Goal: Check status: Check status

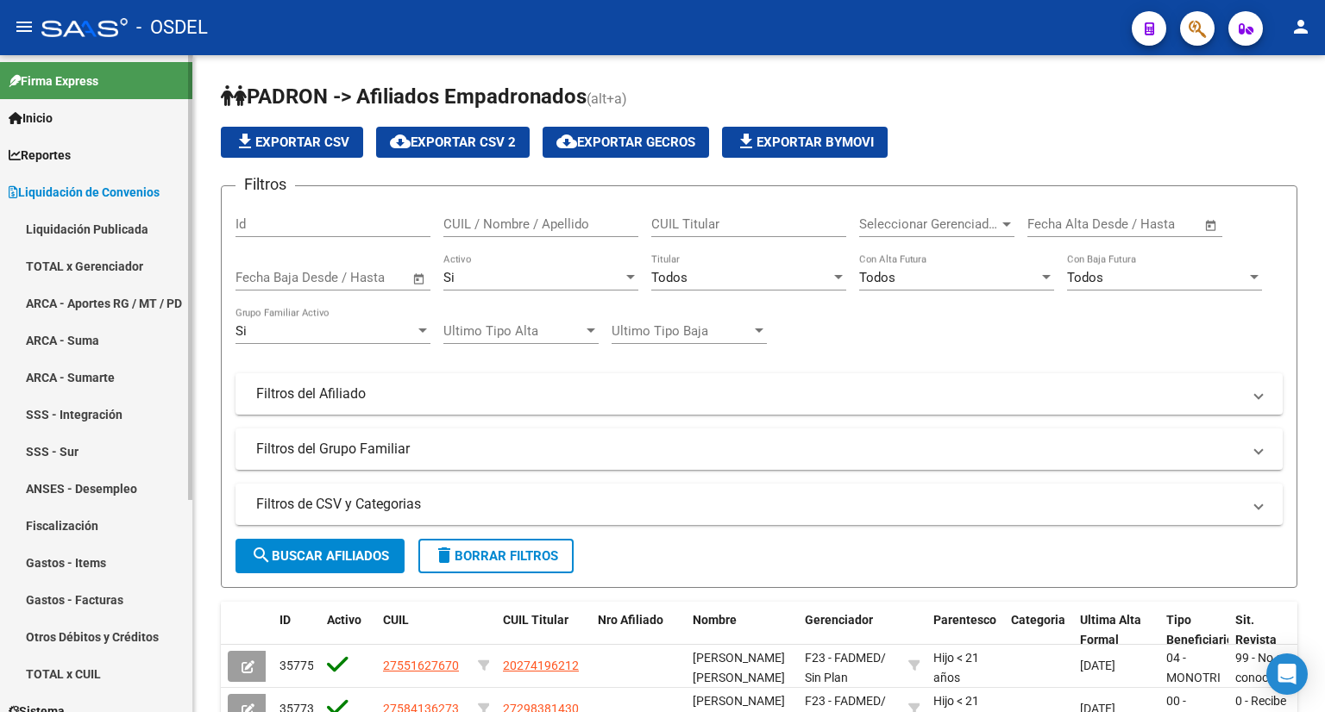
click at [81, 262] on link "TOTAL x Gerenciador" at bounding box center [96, 266] width 192 height 37
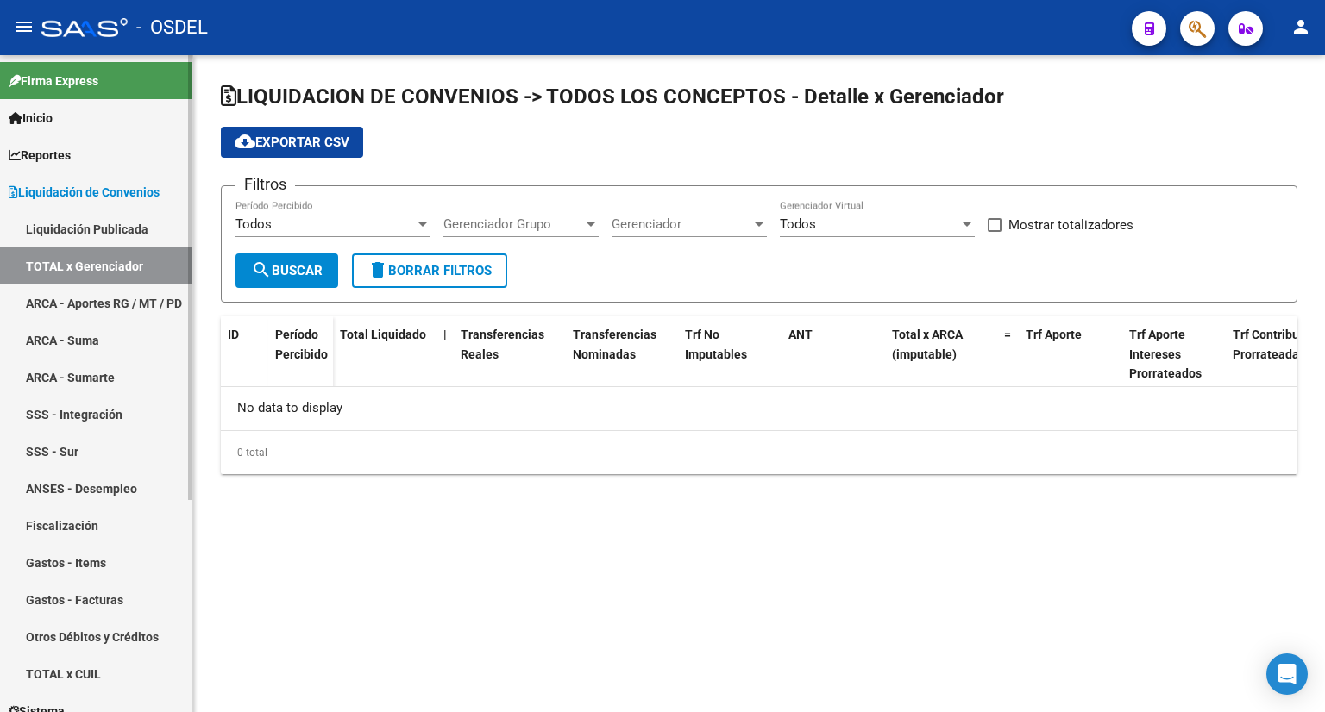
checkbox input "true"
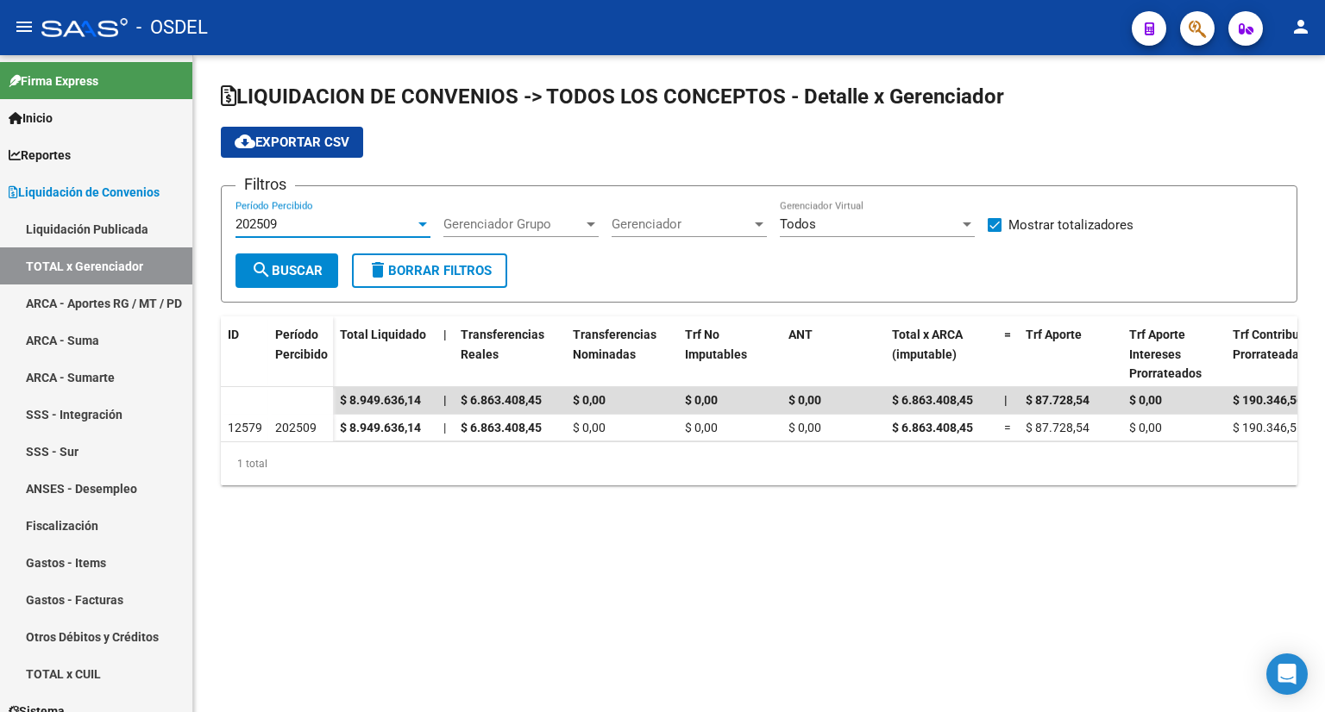
click at [327, 220] on div "202509" at bounding box center [324, 224] width 179 height 16
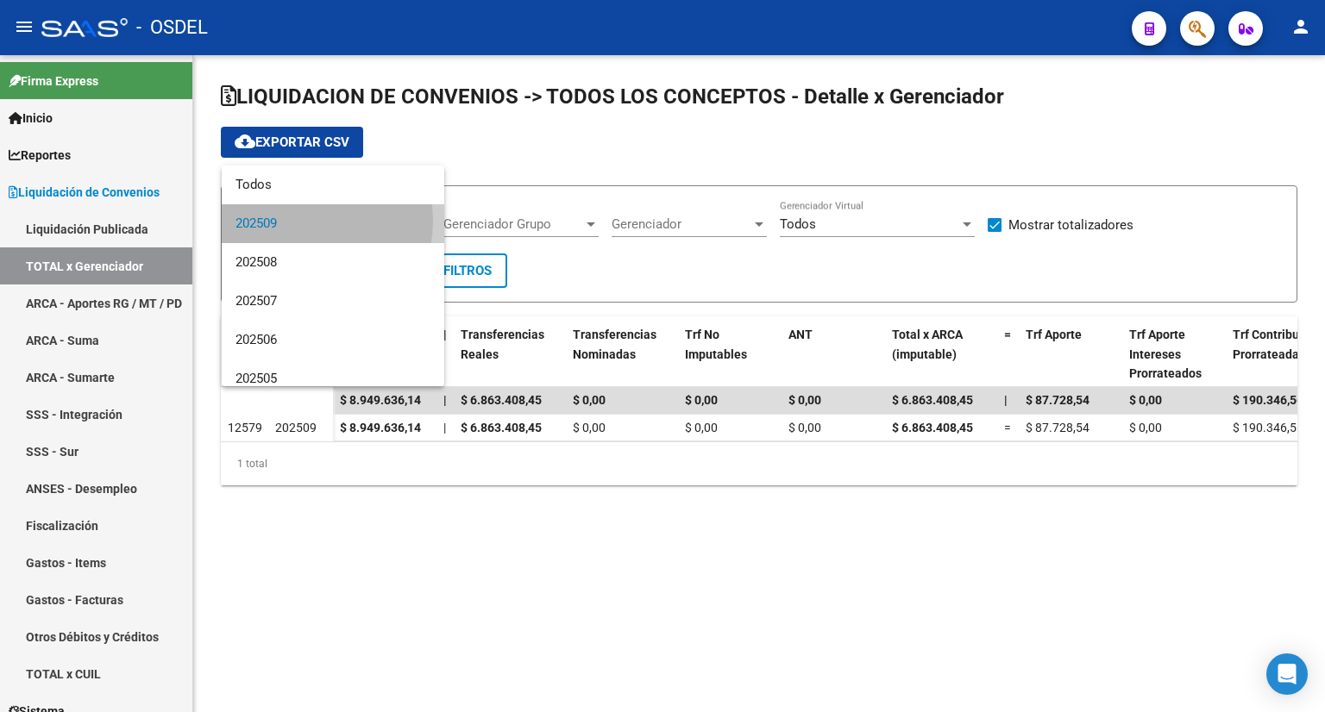
click at [295, 221] on span "202509" at bounding box center [332, 223] width 195 height 39
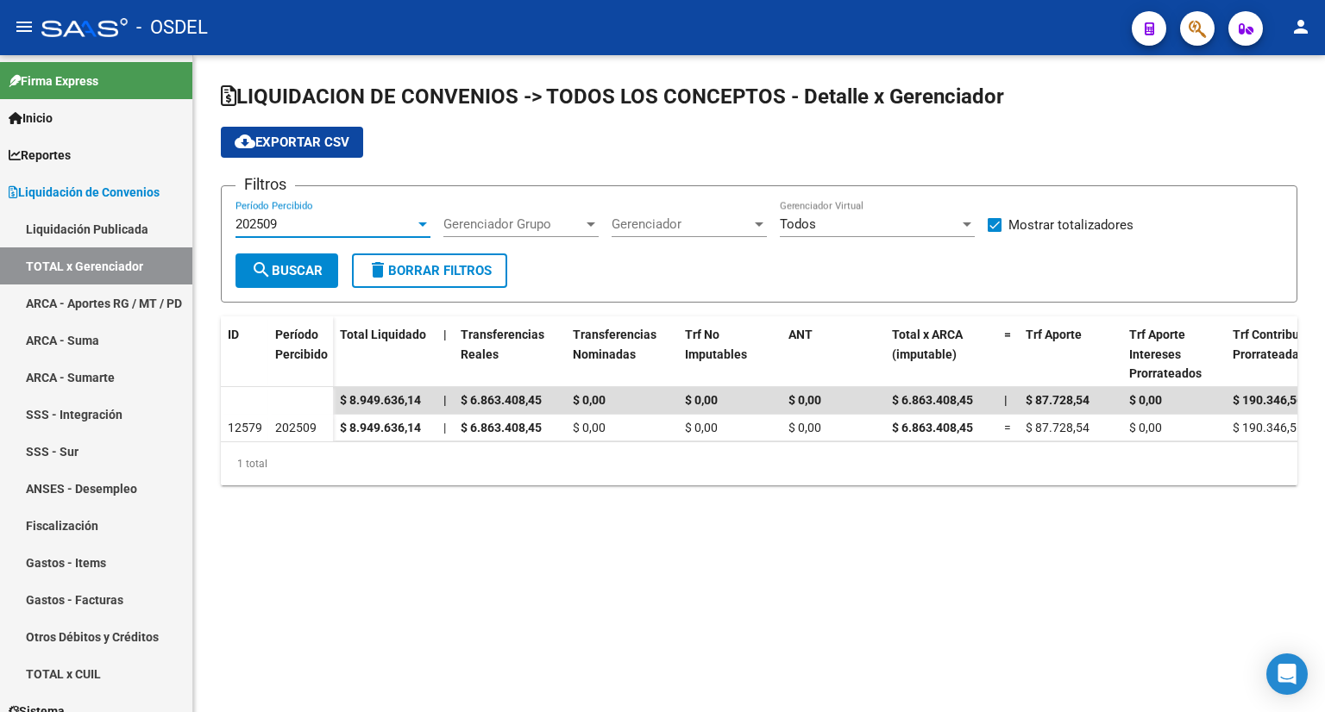
click at [297, 234] on div "202509 Período Percibido" at bounding box center [332, 218] width 195 height 37
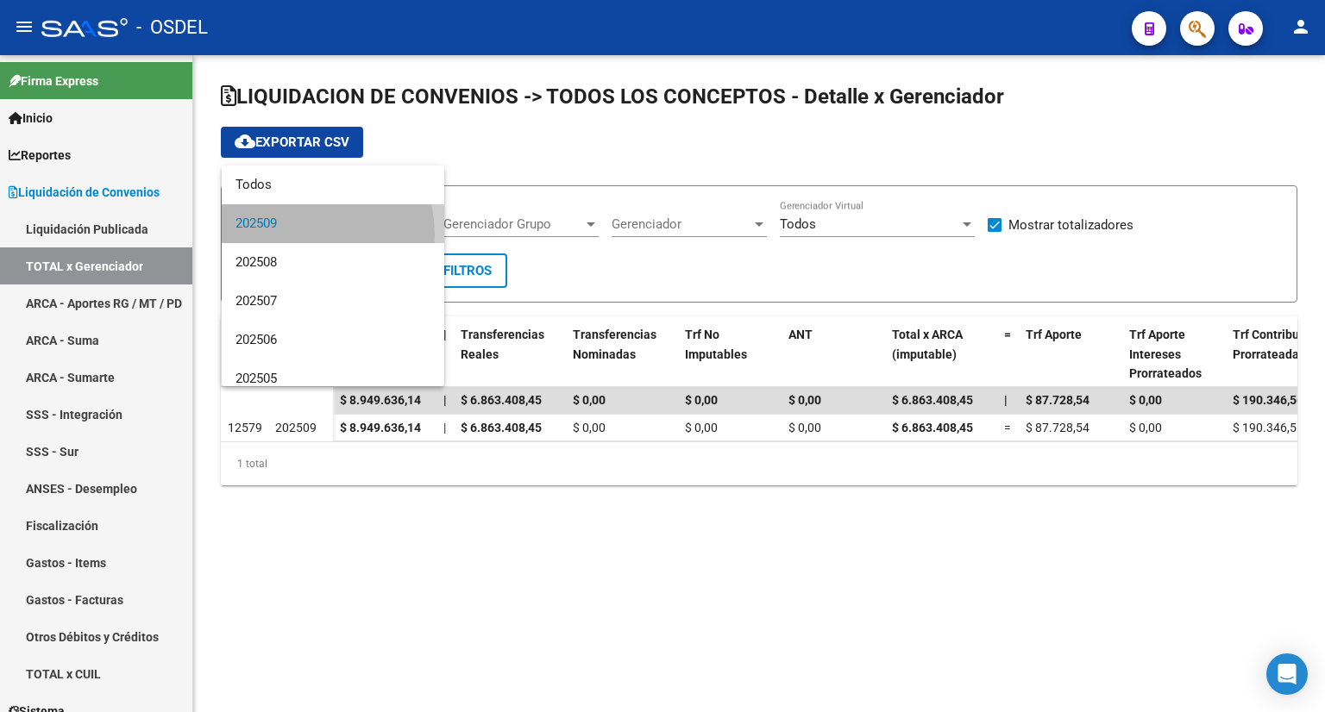
click at [298, 235] on span "202509" at bounding box center [332, 223] width 195 height 39
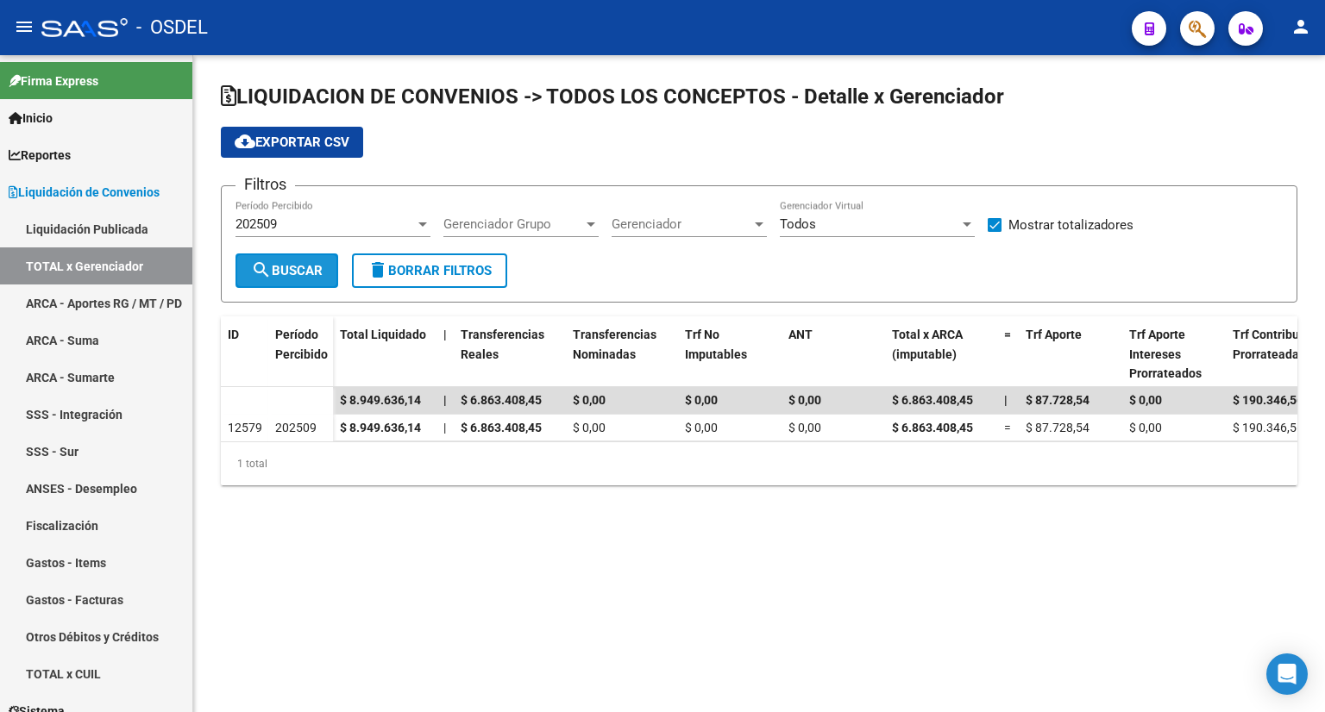
click at [291, 266] on span "search Buscar" at bounding box center [287, 271] width 72 height 16
click at [312, 230] on div "202509" at bounding box center [324, 224] width 179 height 16
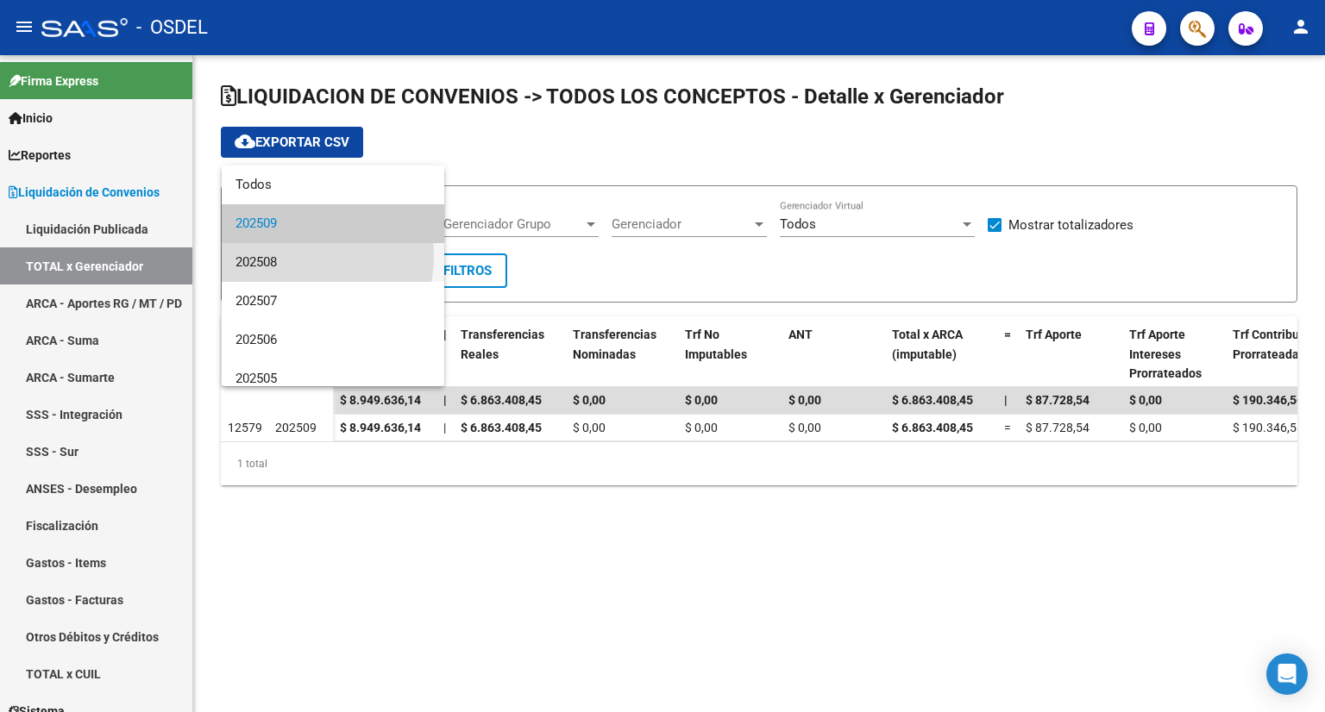
click at [304, 256] on span "202508" at bounding box center [332, 262] width 195 height 39
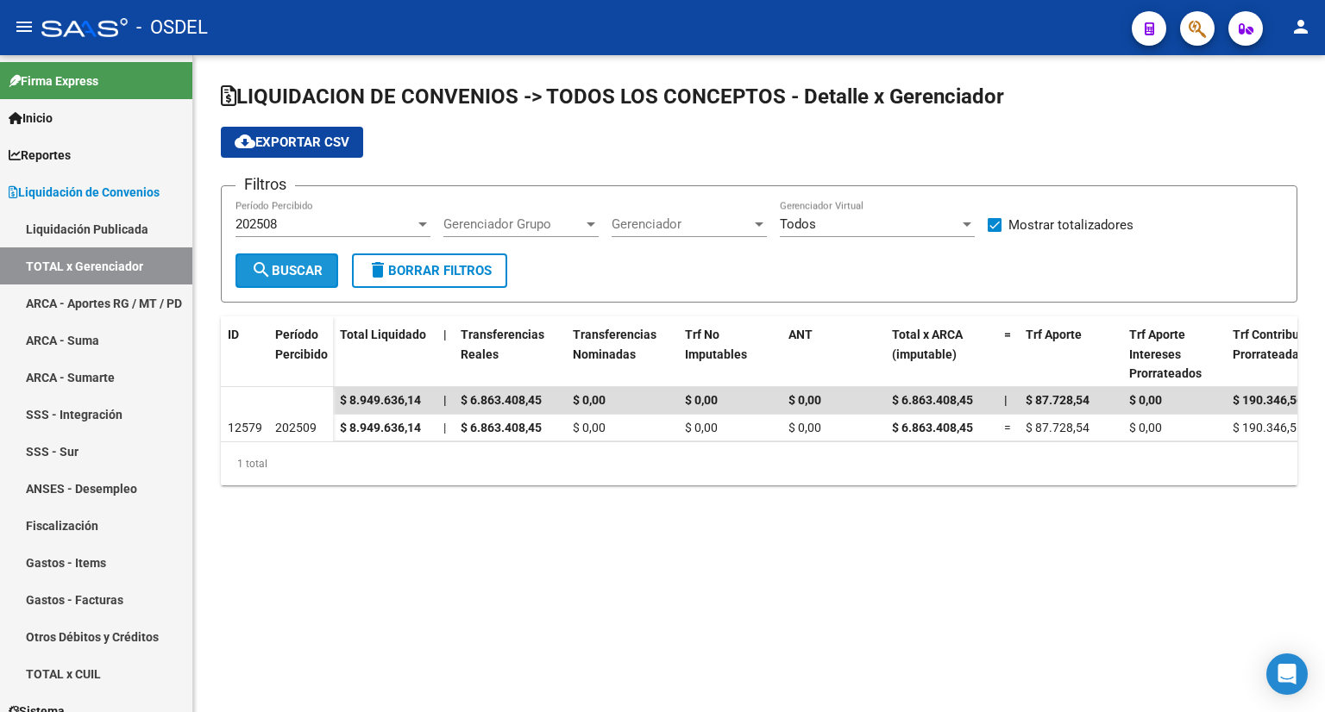
click at [302, 260] on button "search Buscar" at bounding box center [286, 271] width 103 height 35
click at [373, 220] on div "202508" at bounding box center [324, 224] width 179 height 16
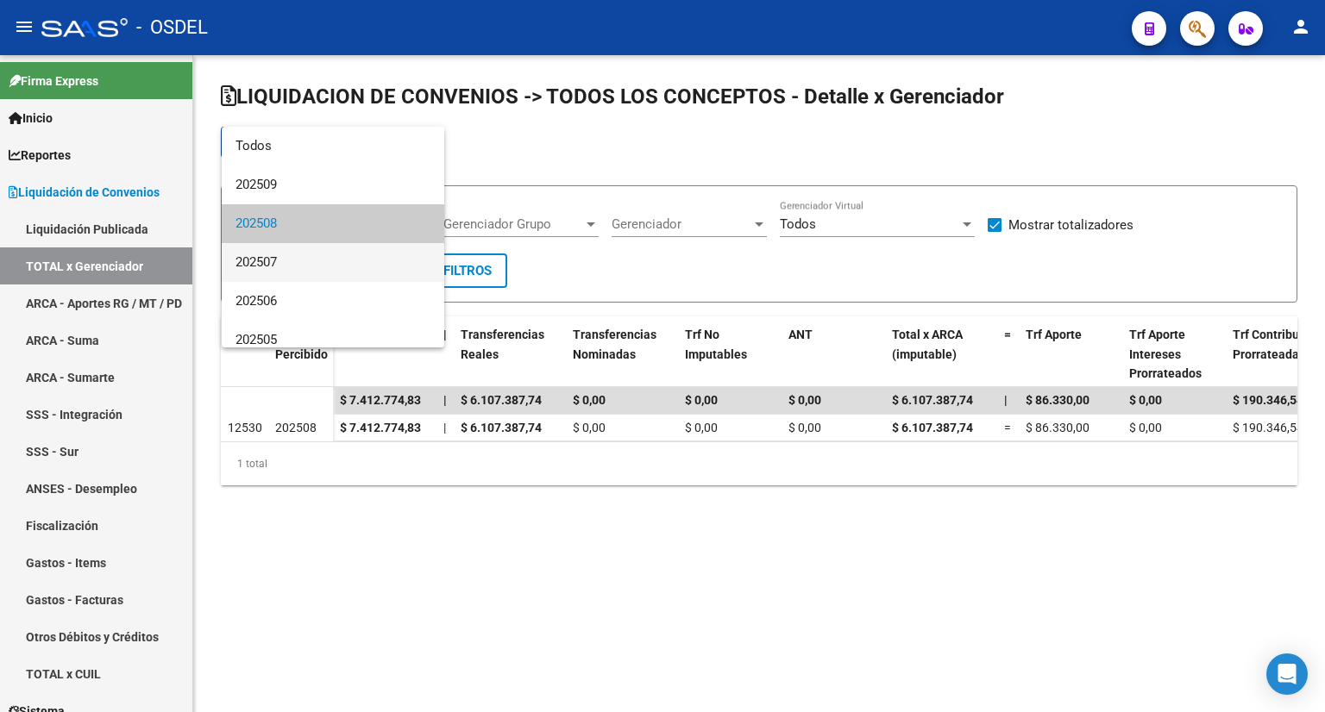
drag, startPoint x: 355, startPoint y: 246, endPoint x: 327, endPoint y: 249, distance: 28.7
click at [354, 246] on span "202507" at bounding box center [332, 262] width 195 height 39
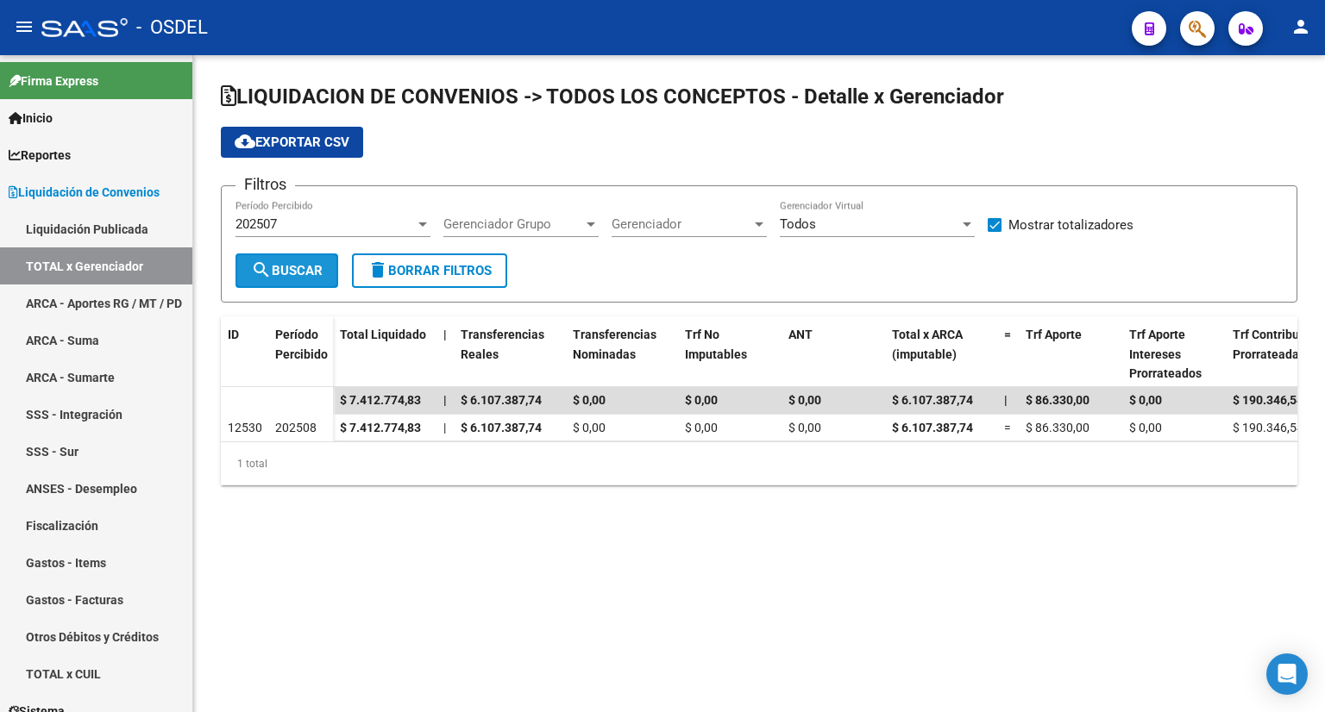
click at [284, 254] on button "search Buscar" at bounding box center [286, 271] width 103 height 35
click at [309, 226] on div "202507" at bounding box center [324, 224] width 179 height 16
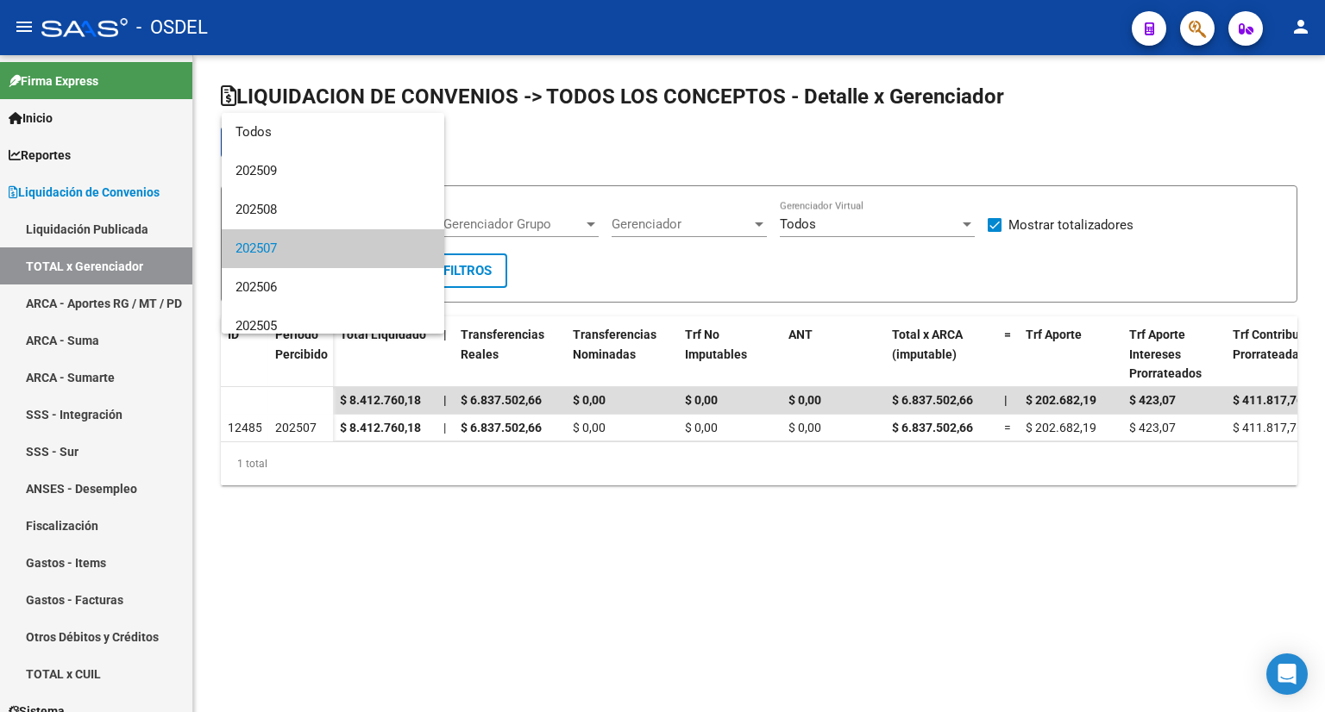
scroll to position [25, 0]
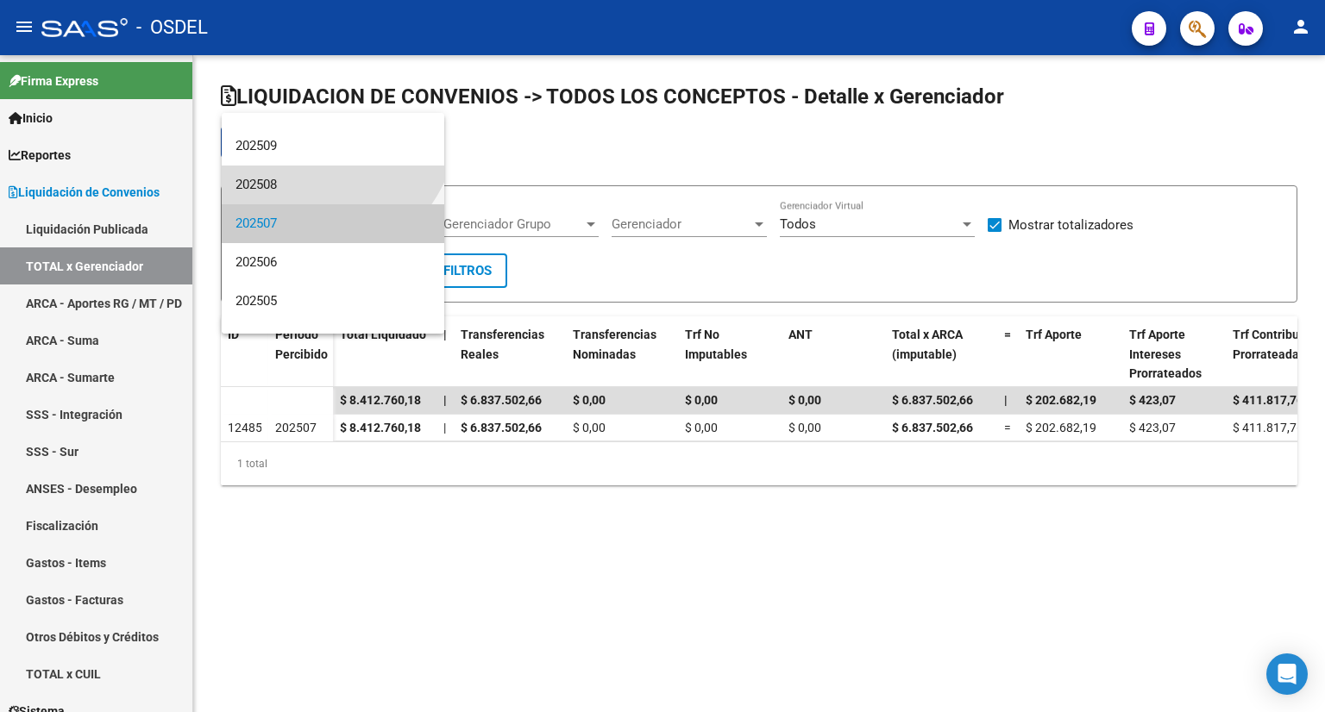
click at [304, 194] on span "202508" at bounding box center [332, 185] width 195 height 39
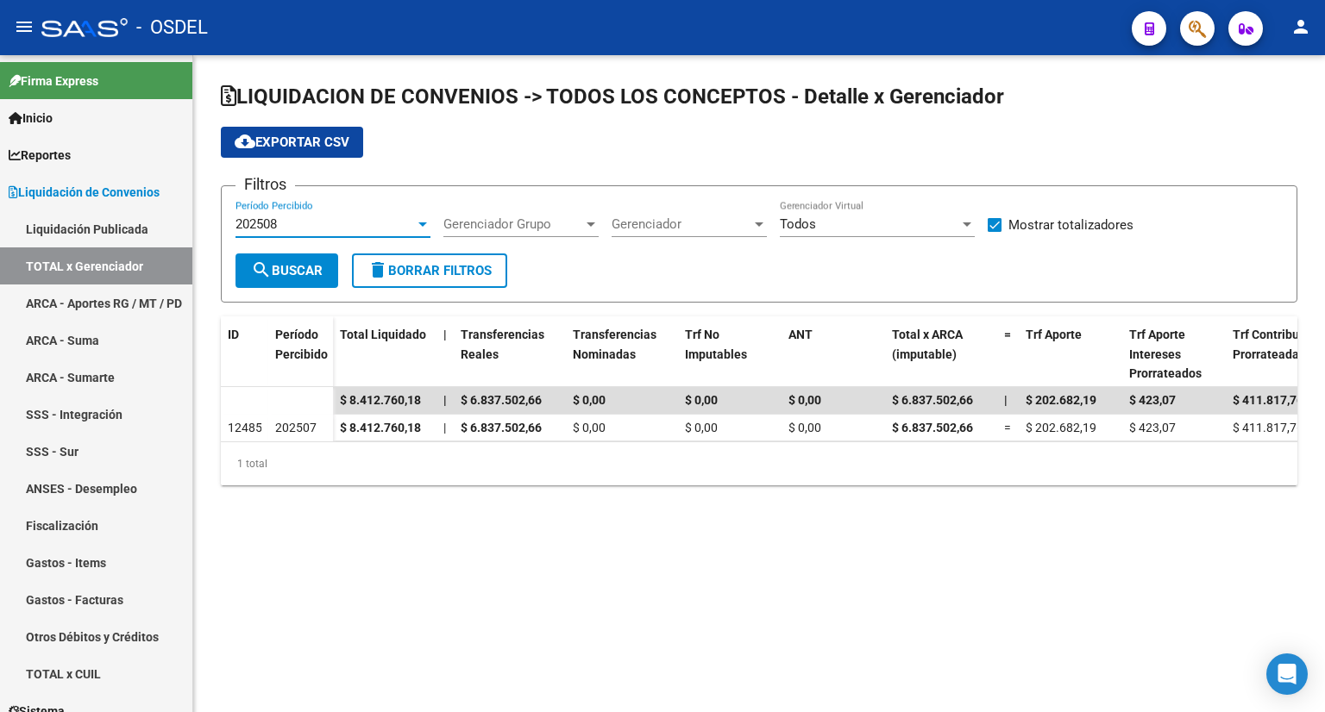
click at [304, 256] on form "Filtros 202508 Período Percibido Gerenciador Grupo Gerenciador Grupo Gerenciado…" at bounding box center [759, 243] width 1076 height 117
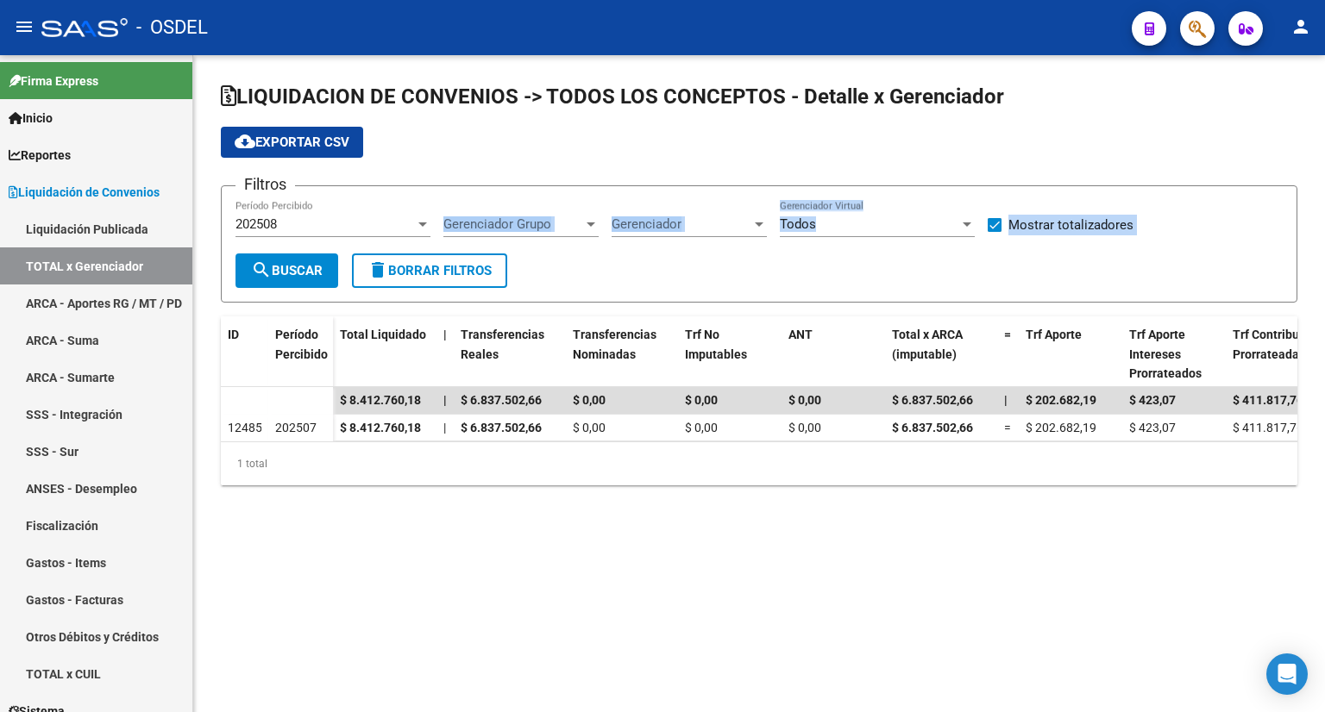
click at [306, 263] on span "search Buscar" at bounding box center [287, 271] width 72 height 16
